Goal: Task Accomplishment & Management: Use online tool/utility

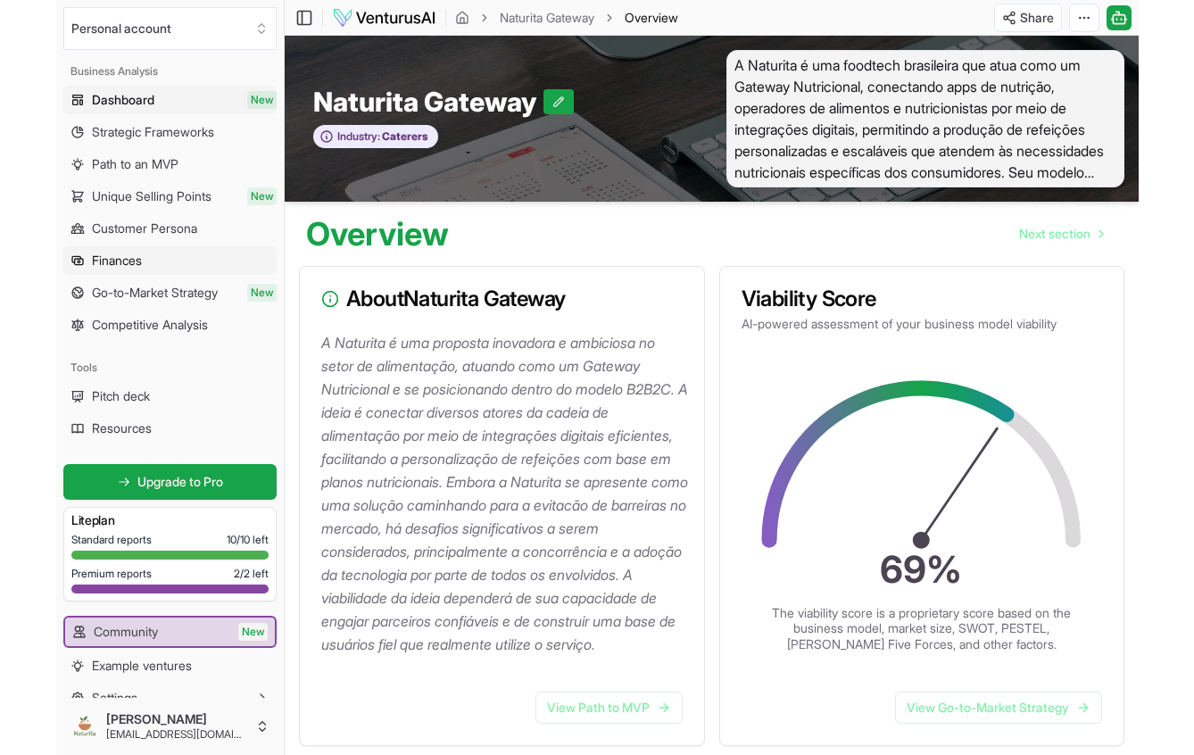
scroll to position [164, 0]
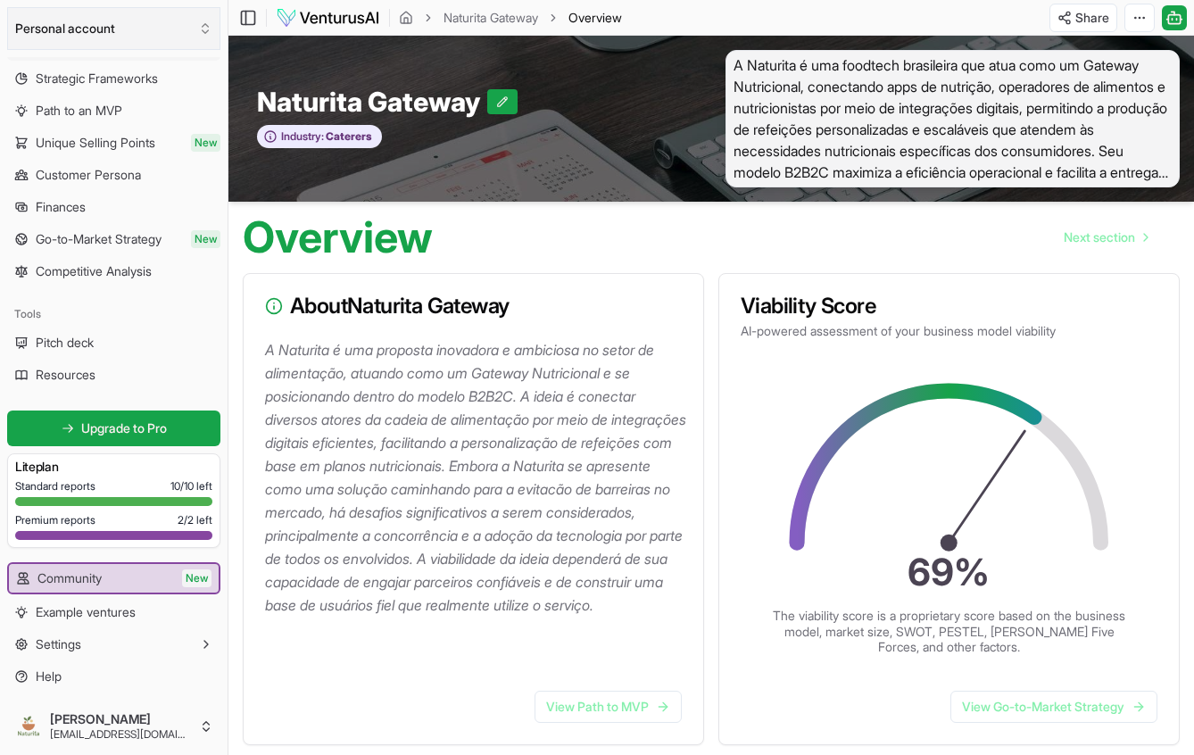
click at [12, 35] on button "Personal account" at bounding box center [113, 28] width 213 height 43
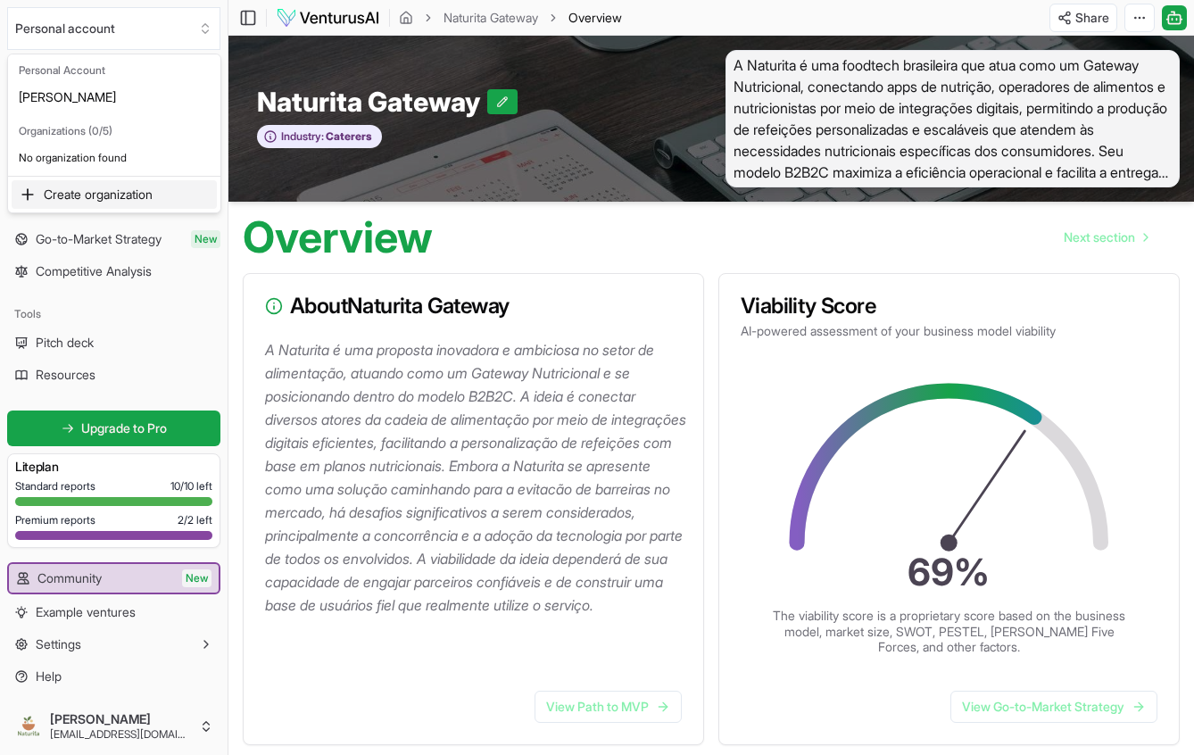
click at [416, 428] on html "We value your privacy We use cookies to enhance your browsing experience, serve…" at bounding box center [597, 377] width 1194 height 755
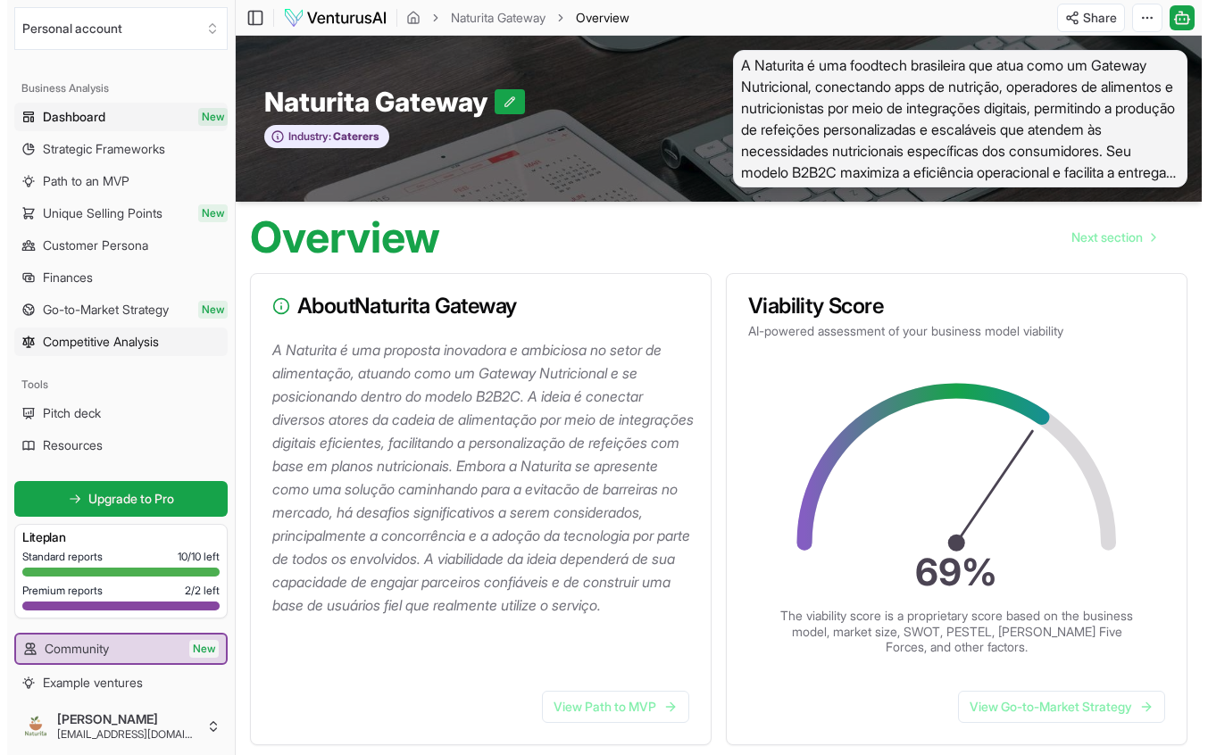
scroll to position [0, 0]
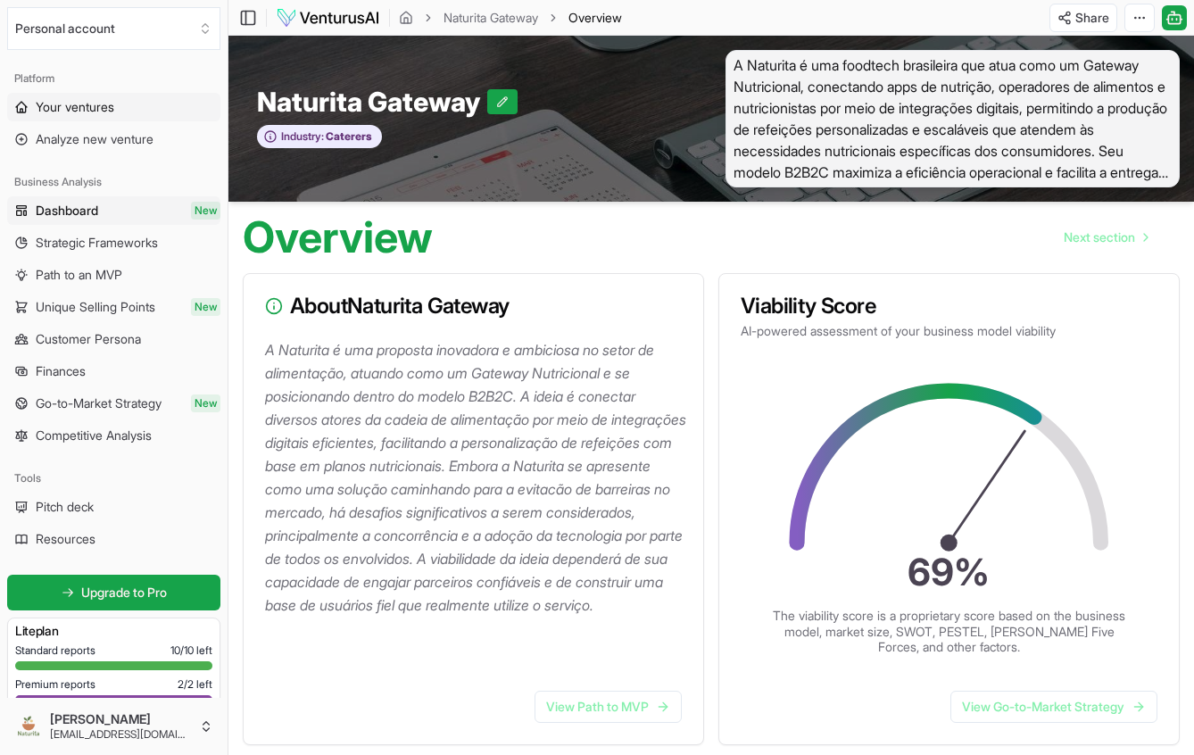
click at [62, 111] on span "Your ventures" at bounding box center [75, 107] width 79 height 18
click at [179, 133] on link "Analyze new venture" at bounding box center [113, 139] width 213 height 29
click at [139, 140] on span "Analyze new venture" at bounding box center [95, 139] width 118 height 18
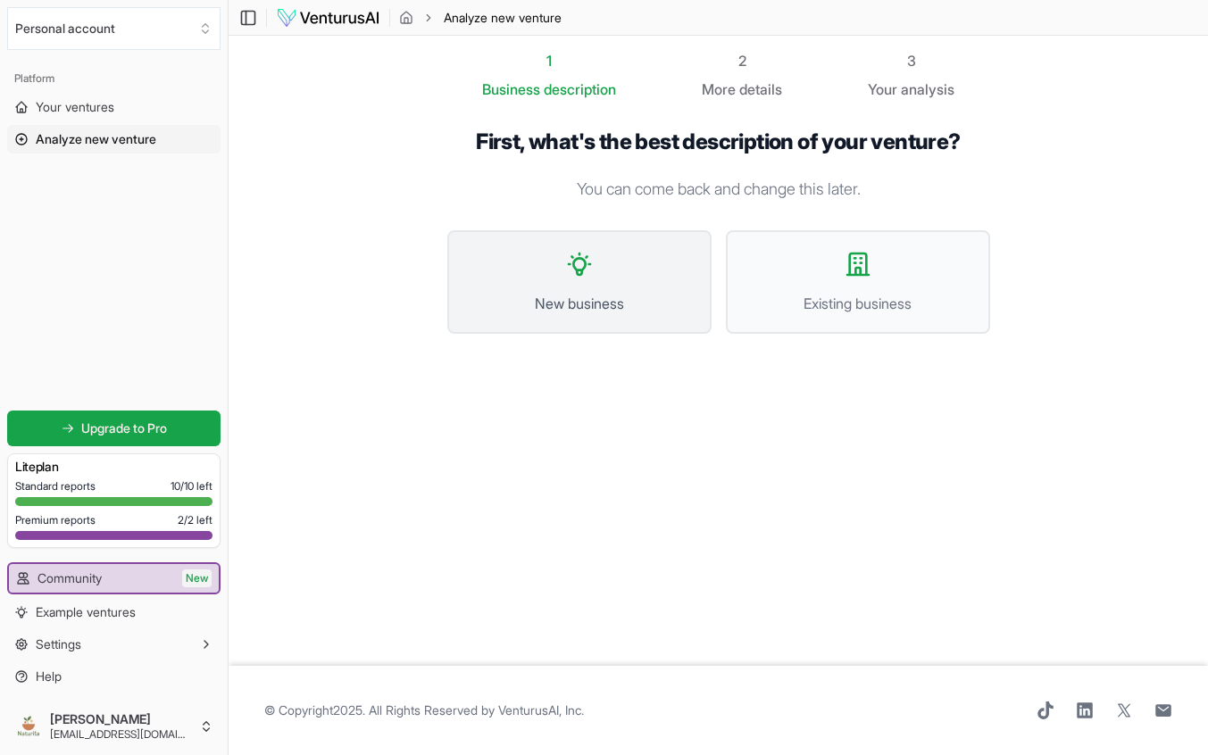
click at [640, 274] on button "New business" at bounding box center [579, 282] width 264 height 104
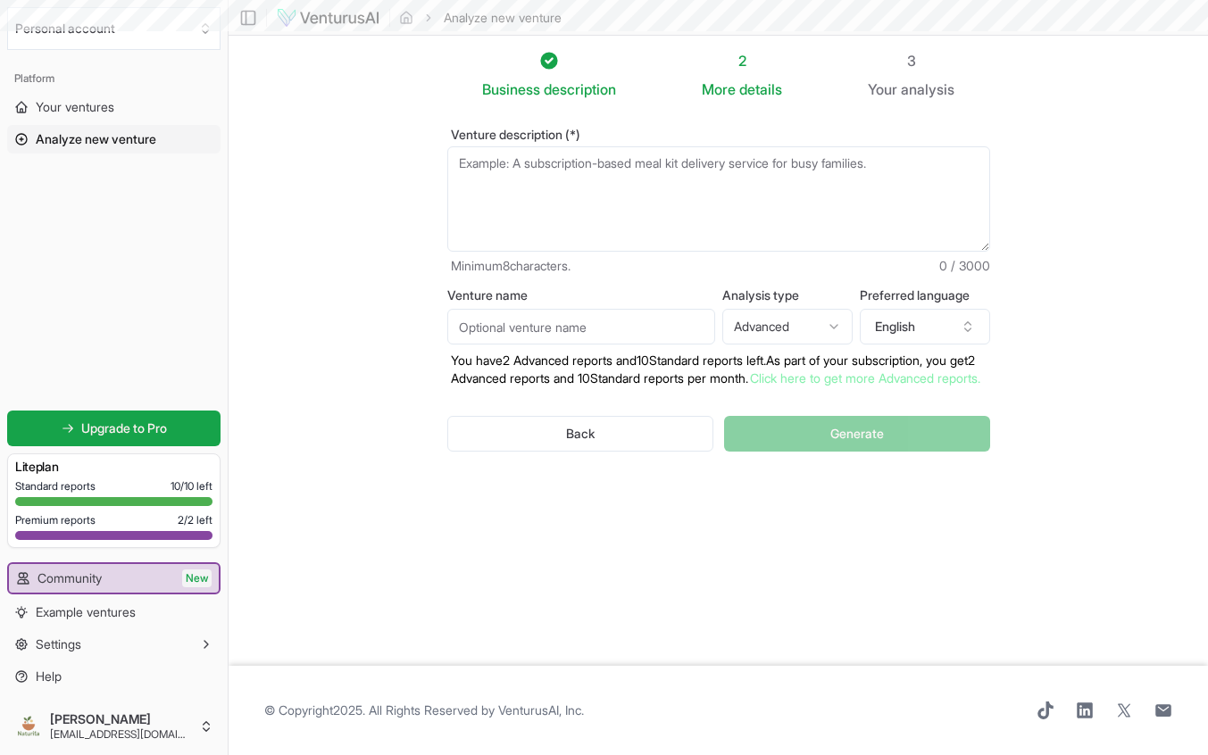
click at [629, 207] on textarea "Venture description (*)" at bounding box center [718, 198] width 543 height 105
click at [974, 270] on span "0 / 3000" at bounding box center [964, 266] width 51 height 18
copy span "0 / 3000"
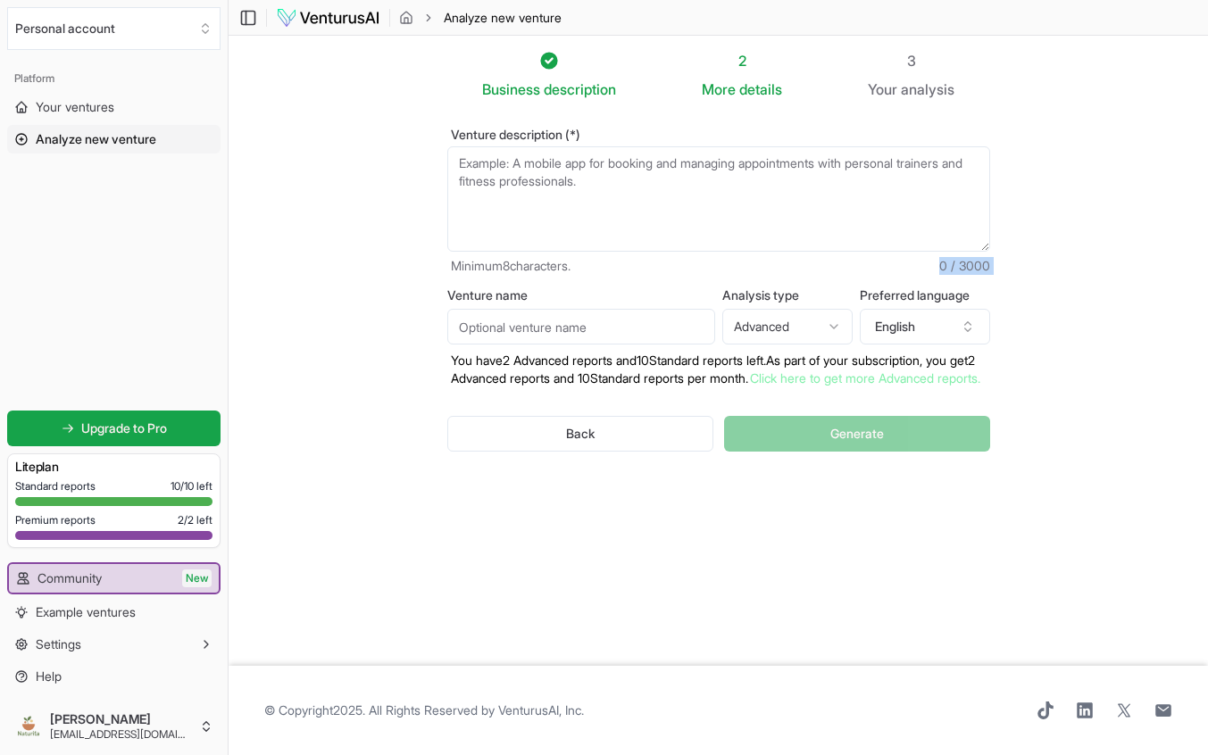
click at [599, 184] on textarea "Venture description (*)" at bounding box center [718, 198] width 543 height 105
paste textarea "L Ipsumdol s ame consecte adipiscing eli sedd eius tem incididuntutla E4D6M al …"
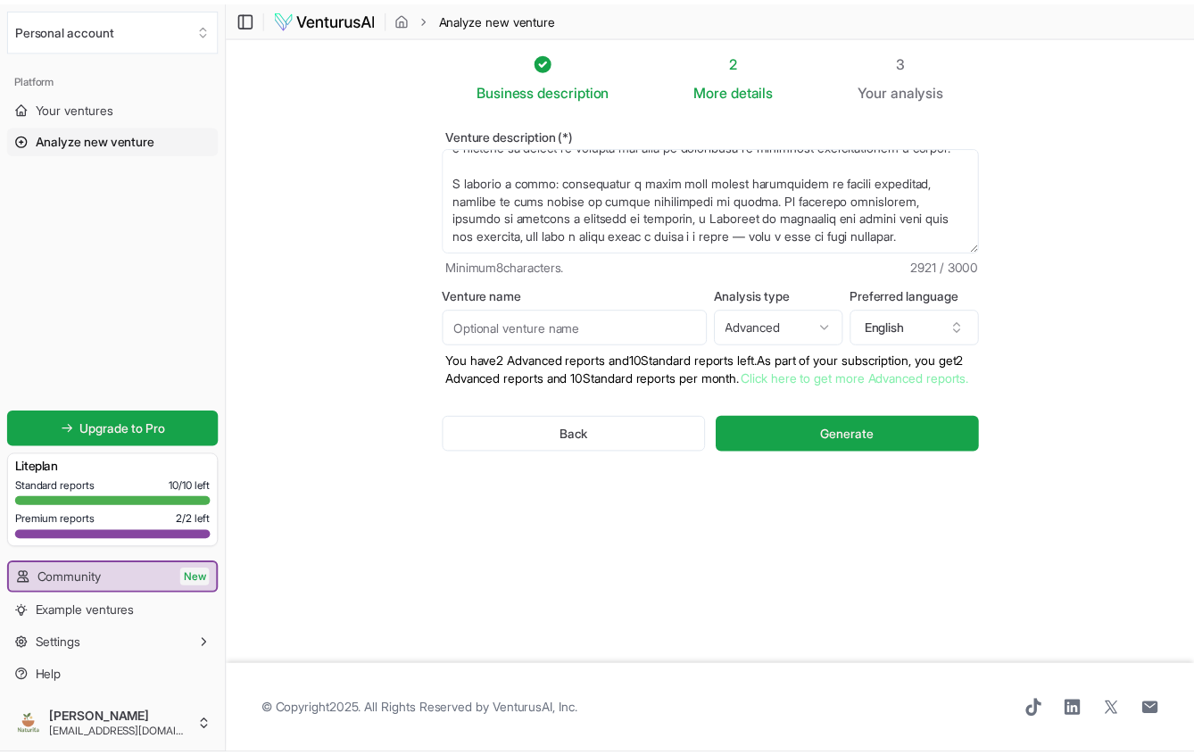
scroll to position [803, 0]
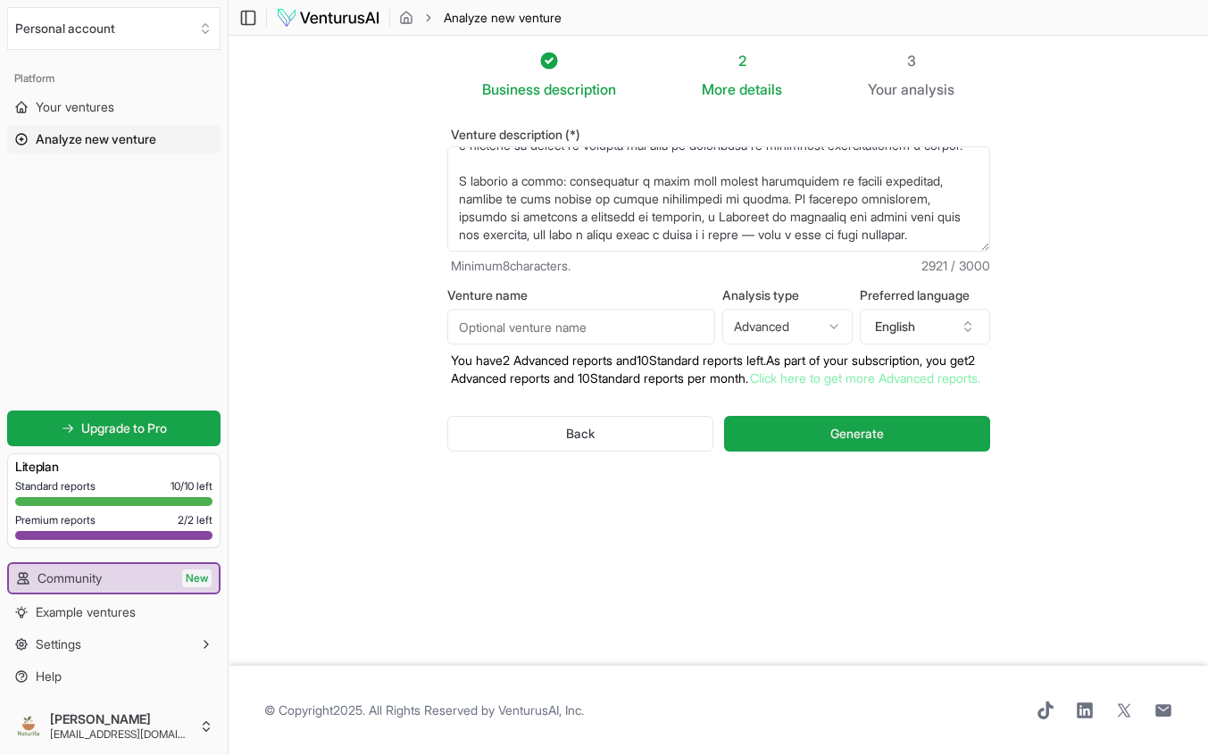
type textarea "L Ipsumdol s ame consecte adipiscing eli sedd eius tem incididuntutla E4D6M al …"
click at [1079, 391] on section "Business description 2 More details 3 Your analysis Venture description (*) Min…" at bounding box center [718, 351] width 979 height 630
click at [611, 327] on input "Venture name" at bounding box center [581, 327] width 268 height 36
click at [778, 333] on html "We value your privacy We use cookies to enhance your browsing experience, serve…" at bounding box center [604, 377] width 1208 height 755
click at [1062, 395] on html "We value your privacy We use cookies to enhance your browsing experience, serve…" at bounding box center [604, 377] width 1208 height 755
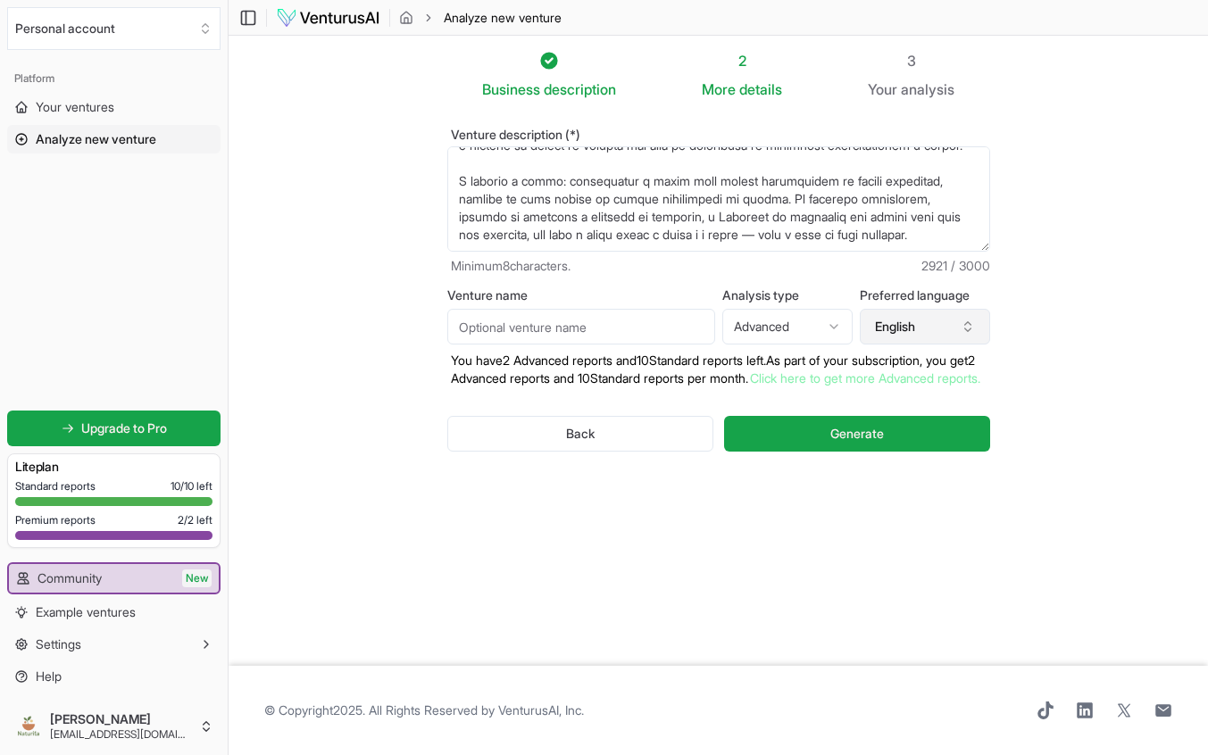
click at [977, 328] on button "English" at bounding box center [925, 327] width 130 height 36
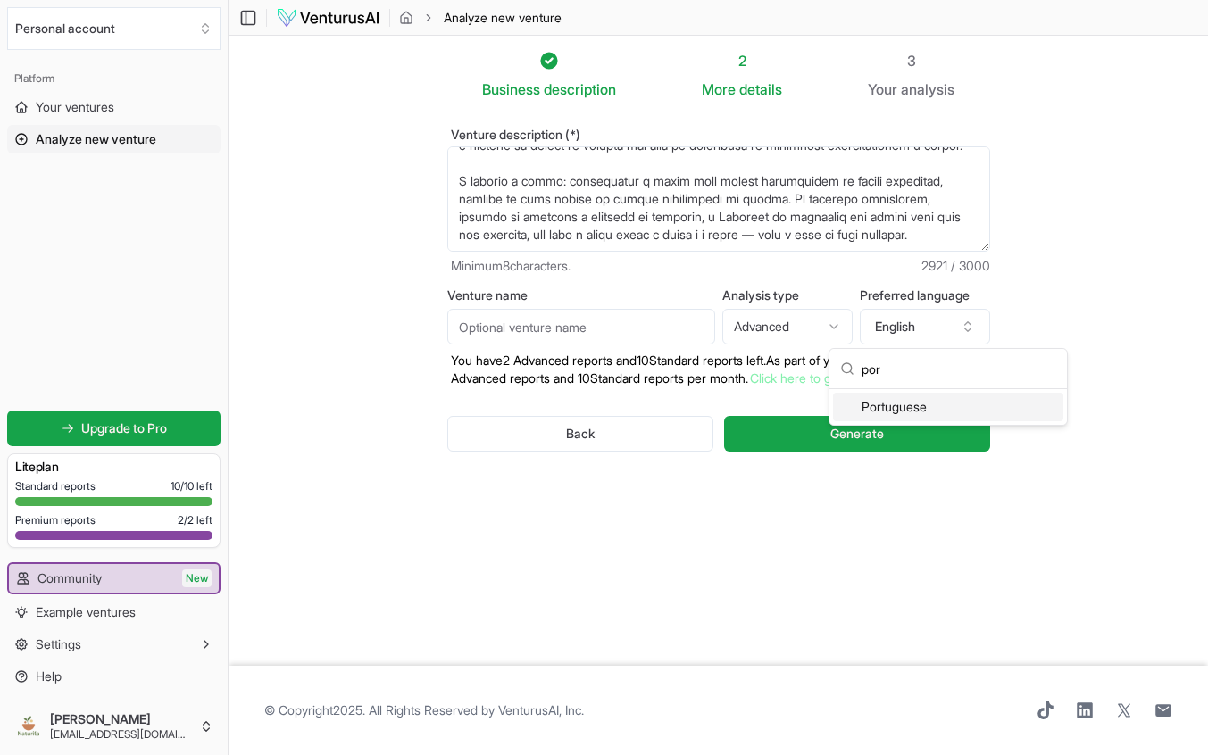
type input "por"
click at [872, 396] on div "Portuguese" at bounding box center [948, 407] width 230 height 29
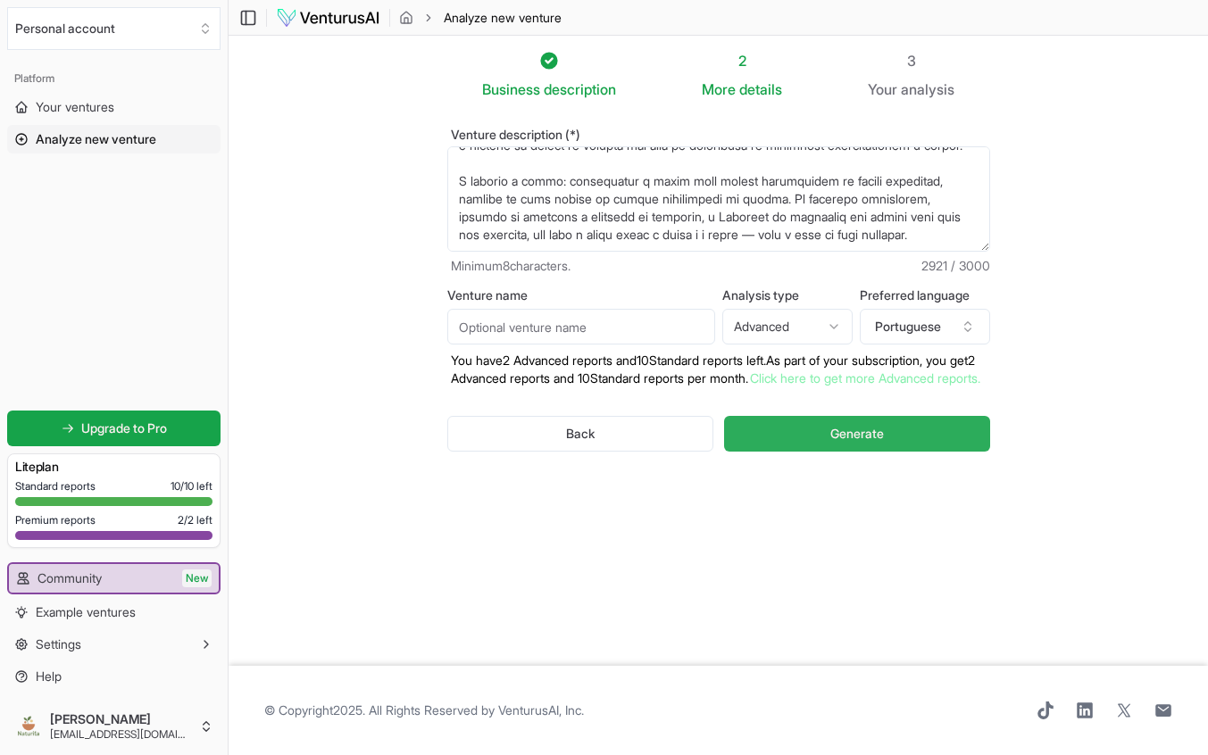
click at [858, 443] on span "Generate" at bounding box center [857, 434] width 54 height 18
